Goal: Task Accomplishment & Management: Manage account settings

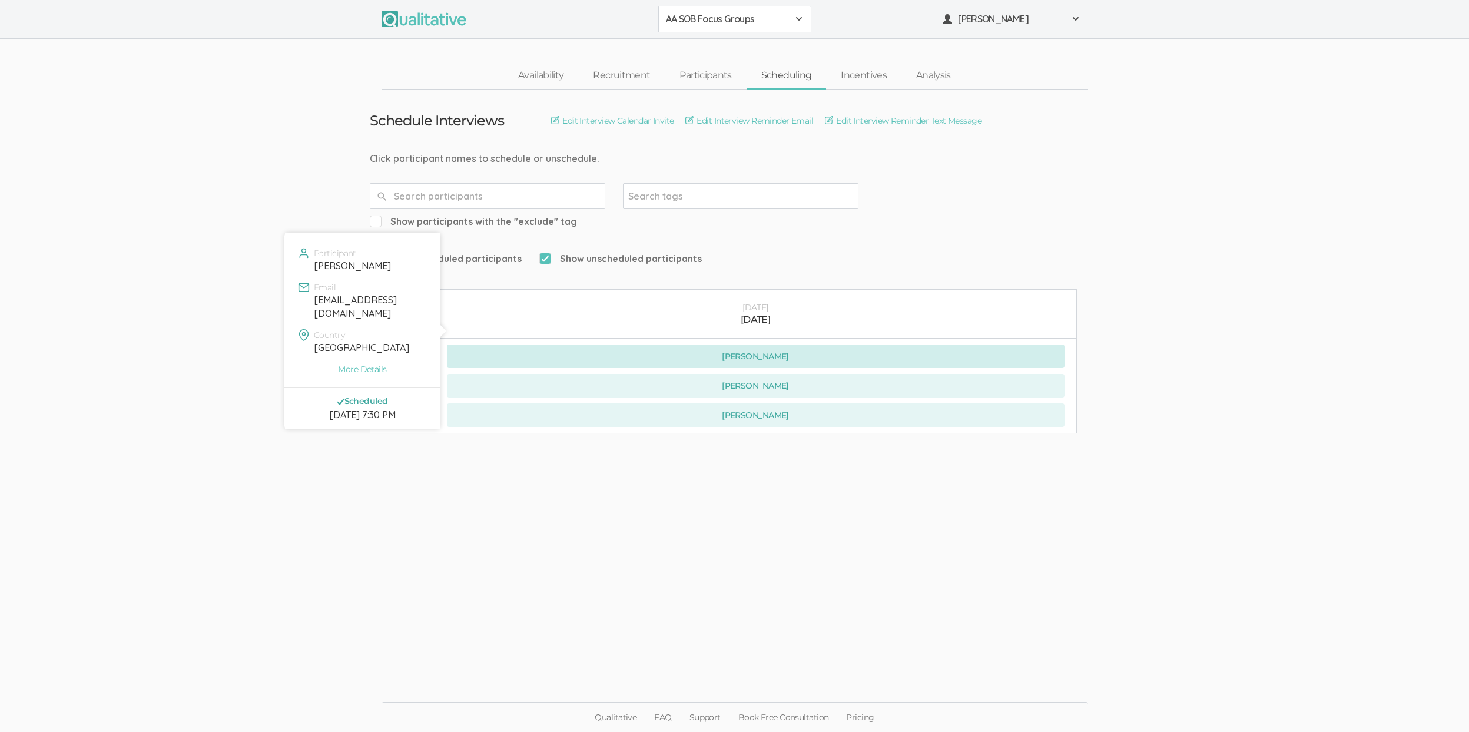
click at [731, 344] on button "Bryce Stephens" at bounding box center [756, 356] width 618 height 24
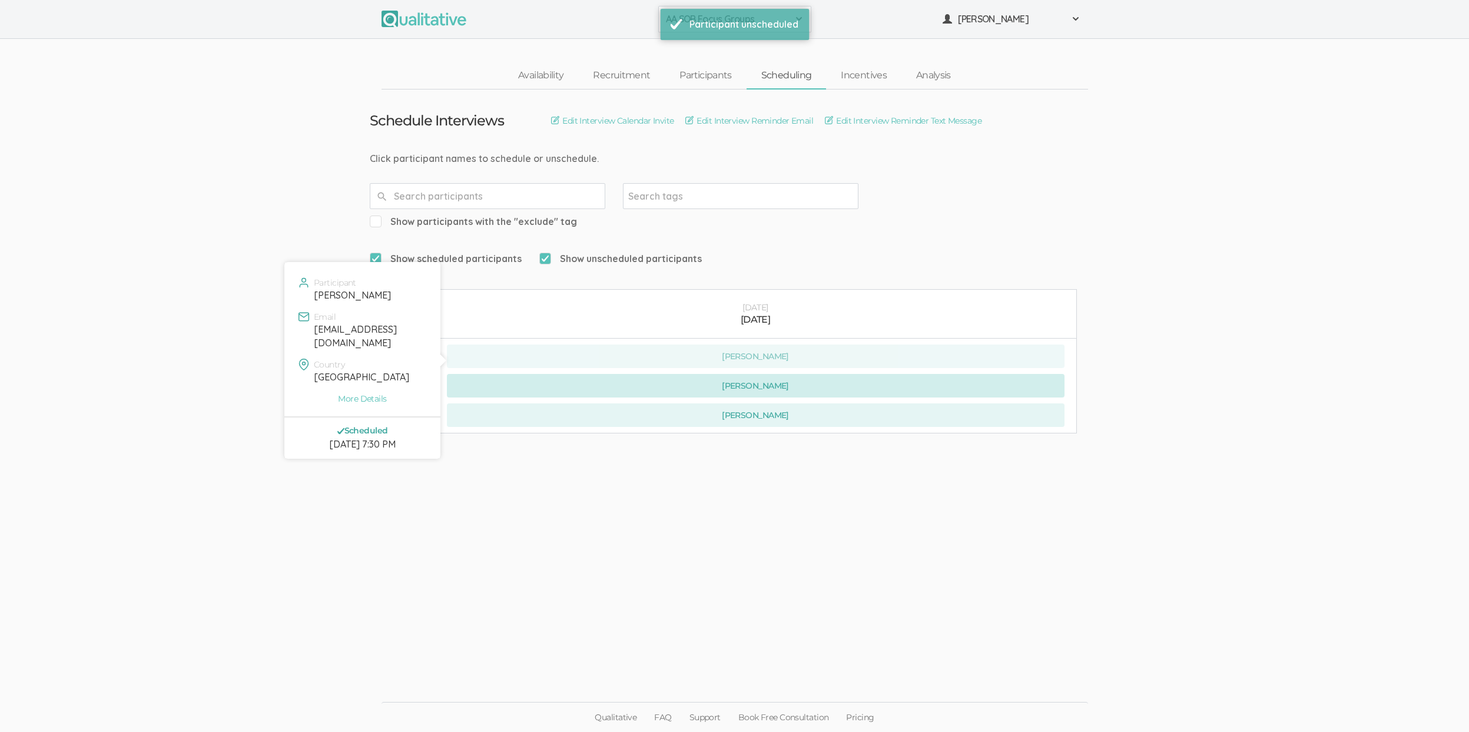
click at [733, 374] on button "Megan Woods" at bounding box center [756, 386] width 618 height 24
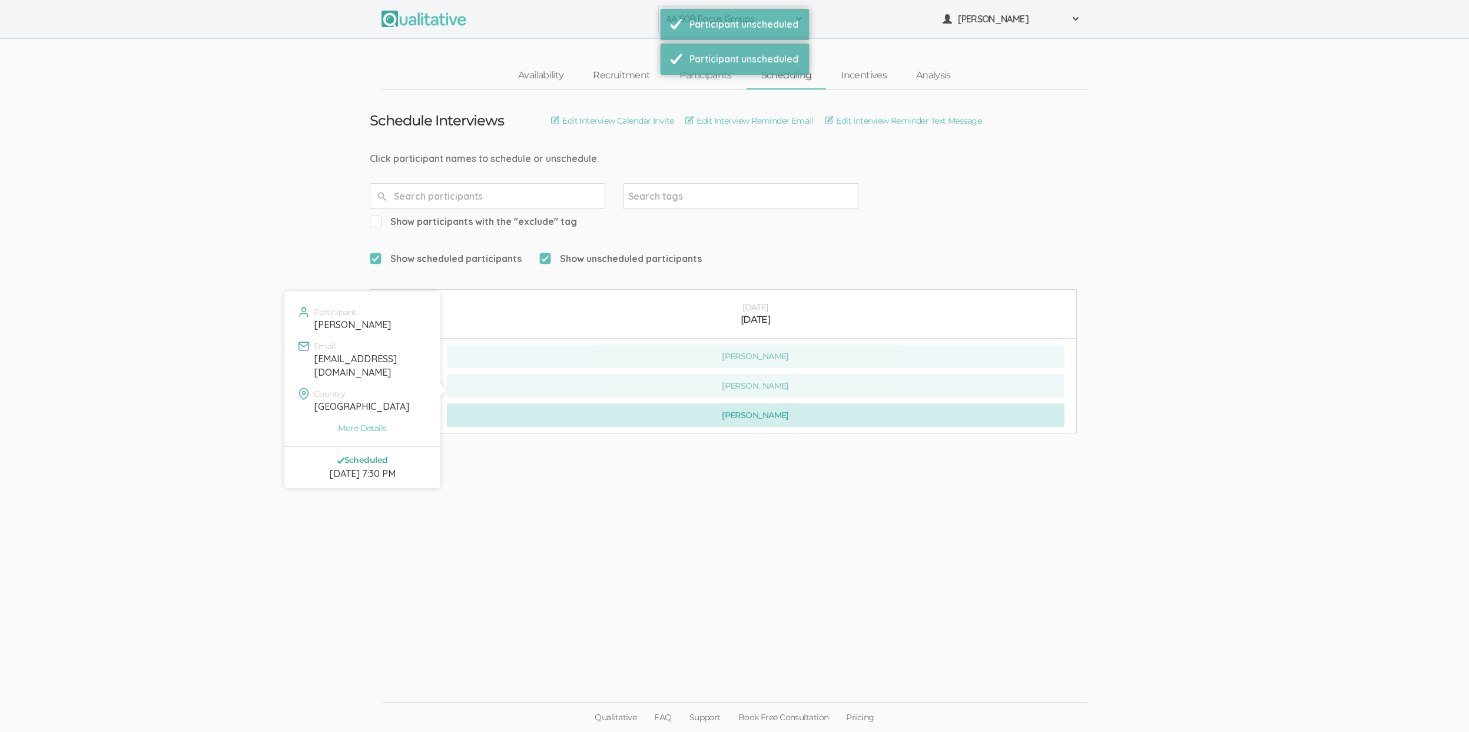
click at [737, 403] on button "Shanija Coicou" at bounding box center [756, 415] width 618 height 24
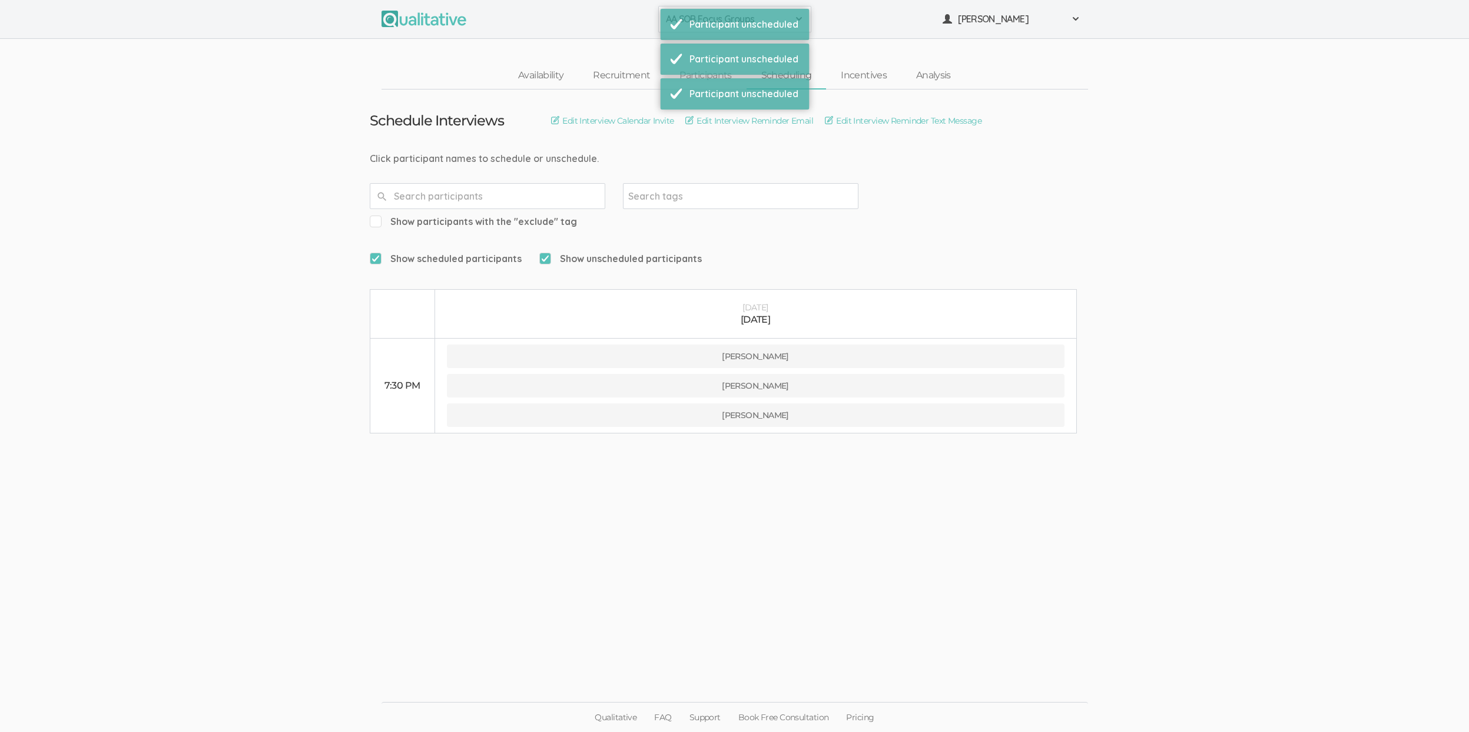
click at [562, 562] on ui-view "Schedule Interviews Edit Interview Calendar Invite Edit Interview Reminder Emai…" at bounding box center [734, 366] width 1469 height 553
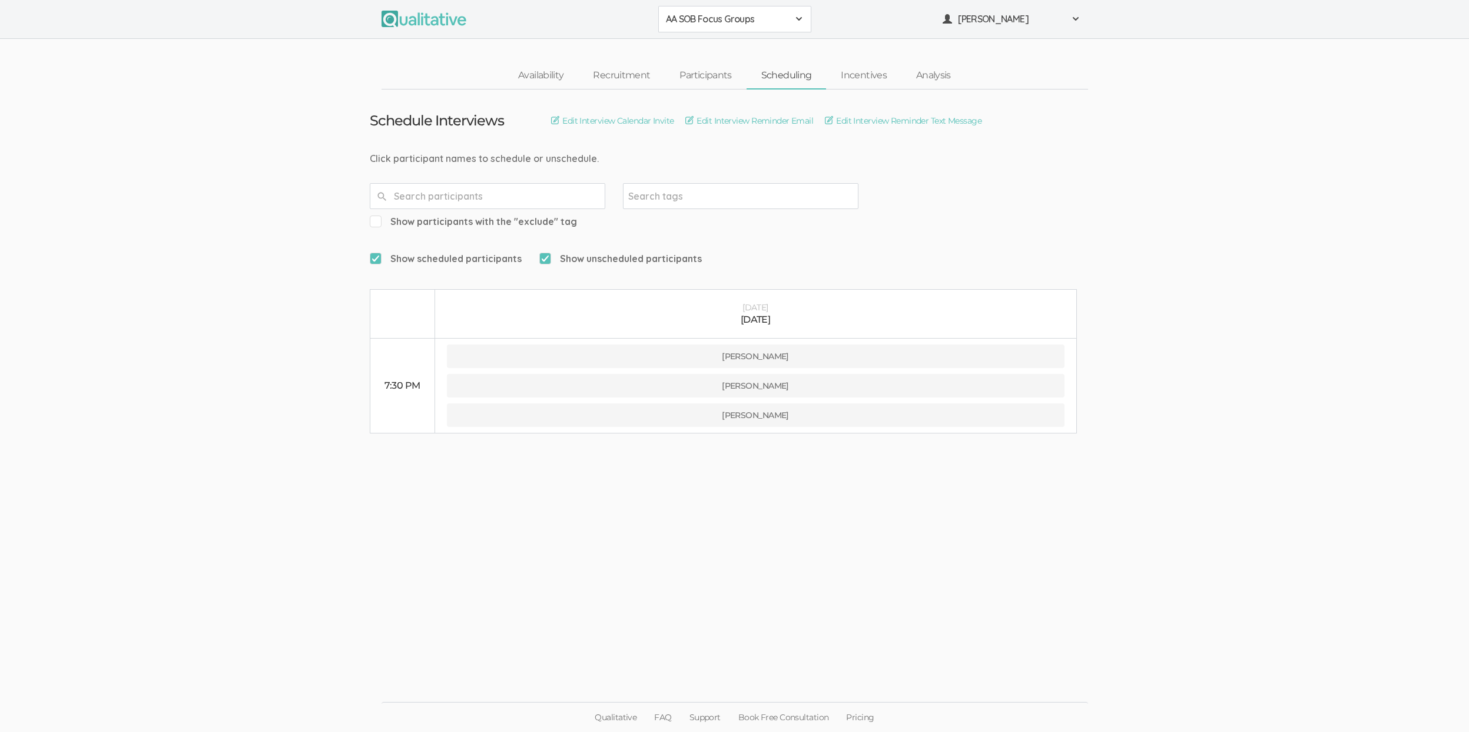
click at [323, 460] on ui-view "Schedule Interviews Edit Interview Calendar Invite Edit Interview Reminder Emai…" at bounding box center [734, 366] width 1469 height 553
click at [665, 512] on ui-view "Schedule Interviews Edit Interview Calendar Invite Edit Interview Reminder Emai…" at bounding box center [734, 366] width 1469 height 553
click at [704, 503] on ui-view "Schedule Interviews Edit Interview Calendar Invite Edit Interview Reminder Emai…" at bounding box center [734, 366] width 1469 height 553
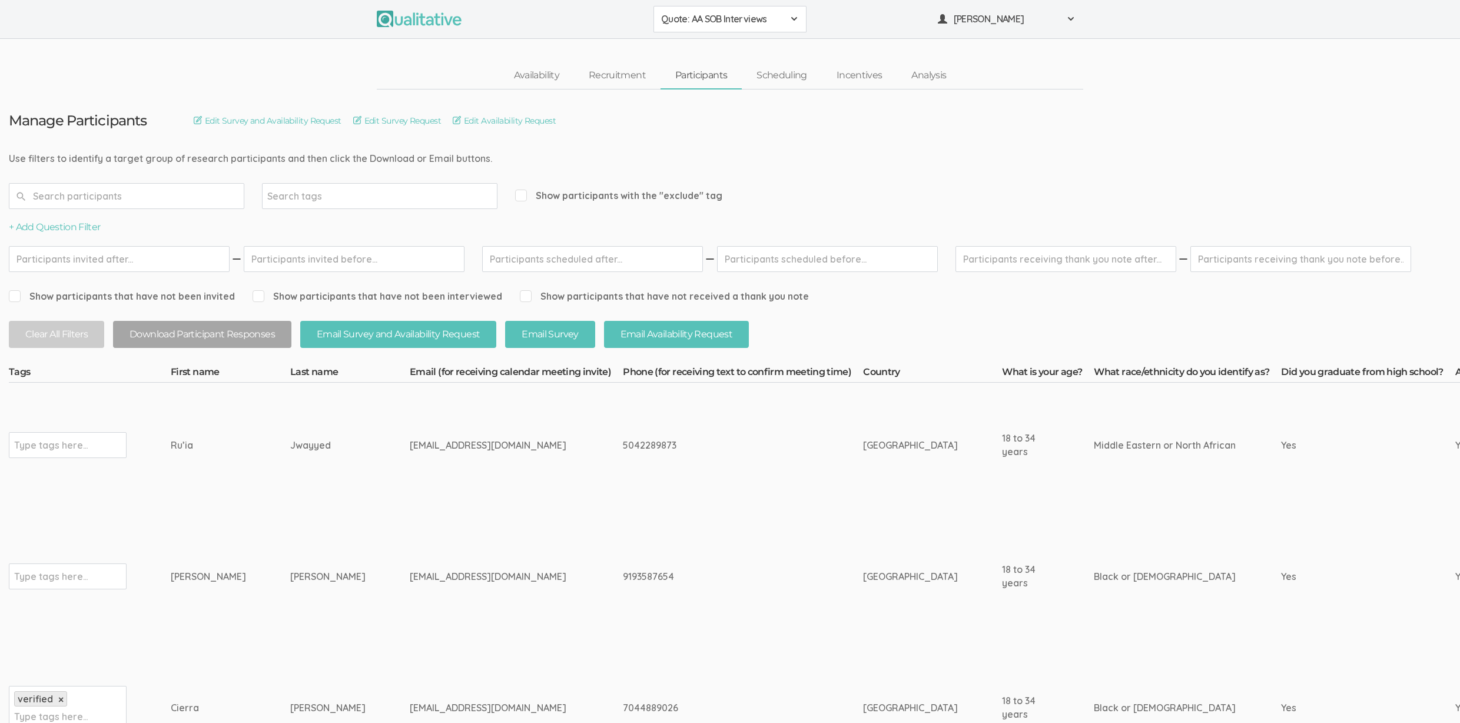
drag, startPoint x: 395, startPoint y: 441, endPoint x: 382, endPoint y: 442, distance: 13.0
click at [410, 442] on div "[EMAIL_ADDRESS][DOMAIN_NAME]" at bounding box center [494, 446] width 169 height 14
copy div "[DOMAIN_NAME]"
click at [290, 501] on td "Jwayyed" at bounding box center [350, 445] width 120 height 125
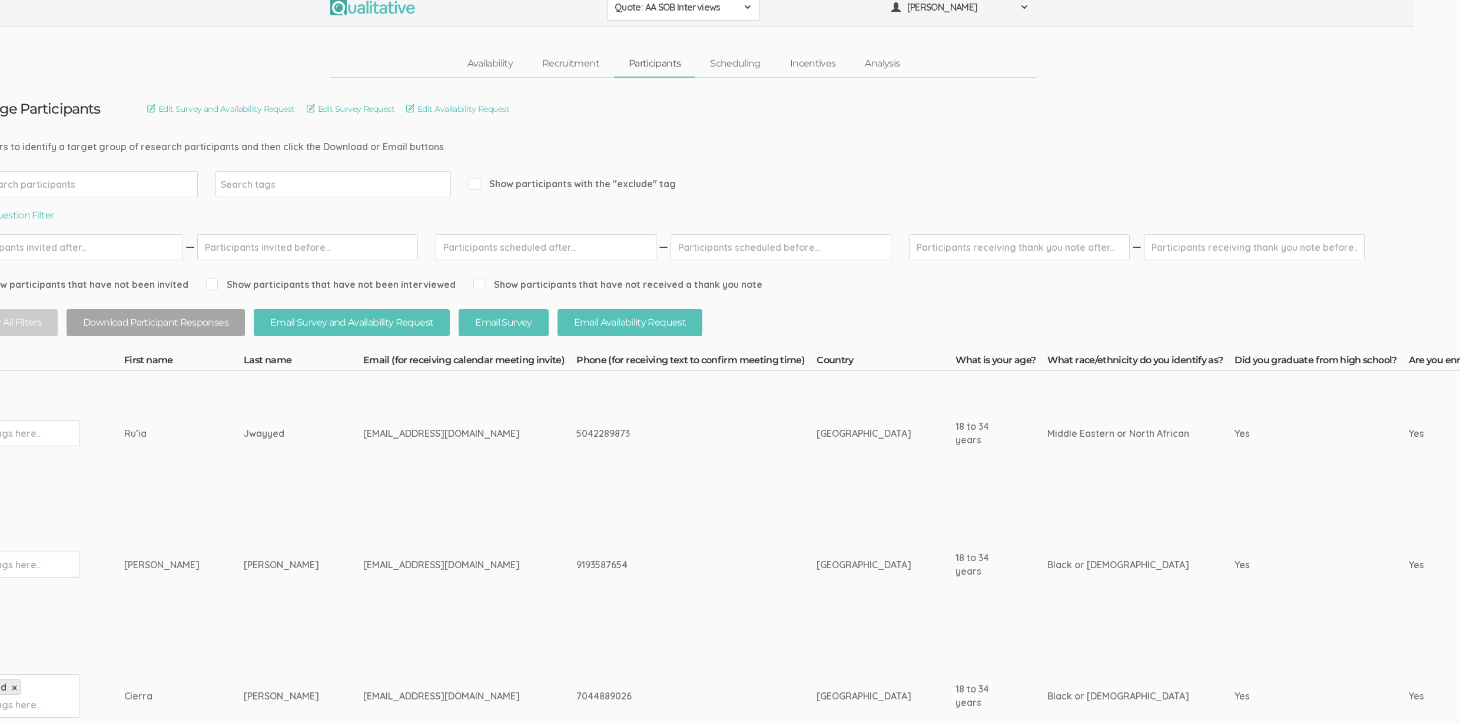
scroll to position [13, 47]
click at [363, 640] on td "[EMAIL_ADDRESS][DOMAIN_NAME]" at bounding box center [469, 694] width 213 height 125
